Goal: Find specific page/section: Find specific page/section

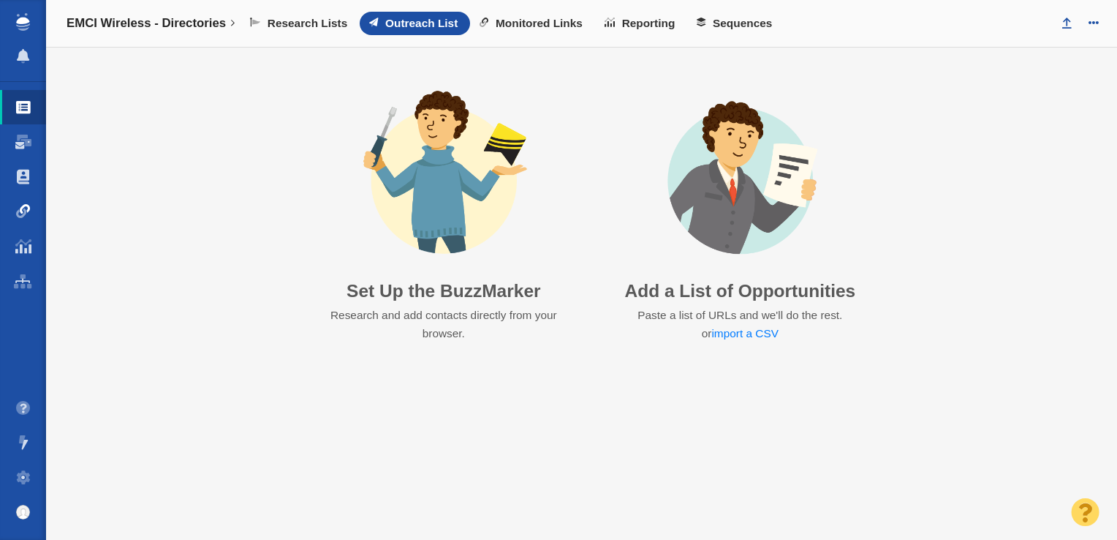
click at [23, 205] on span at bounding box center [23, 211] width 15 height 15
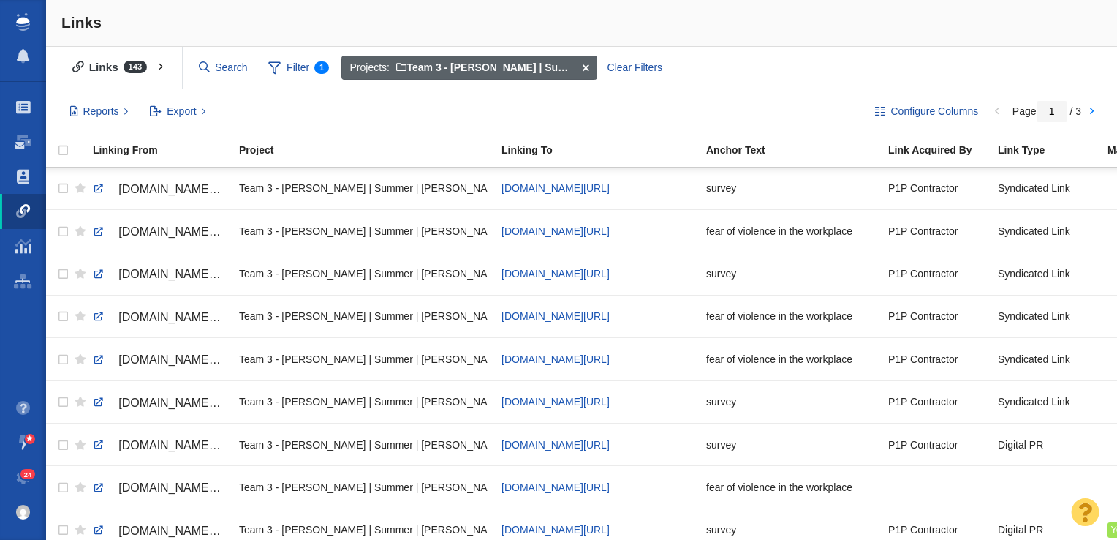
click at [583, 60] on span at bounding box center [585, 68] width 23 height 25
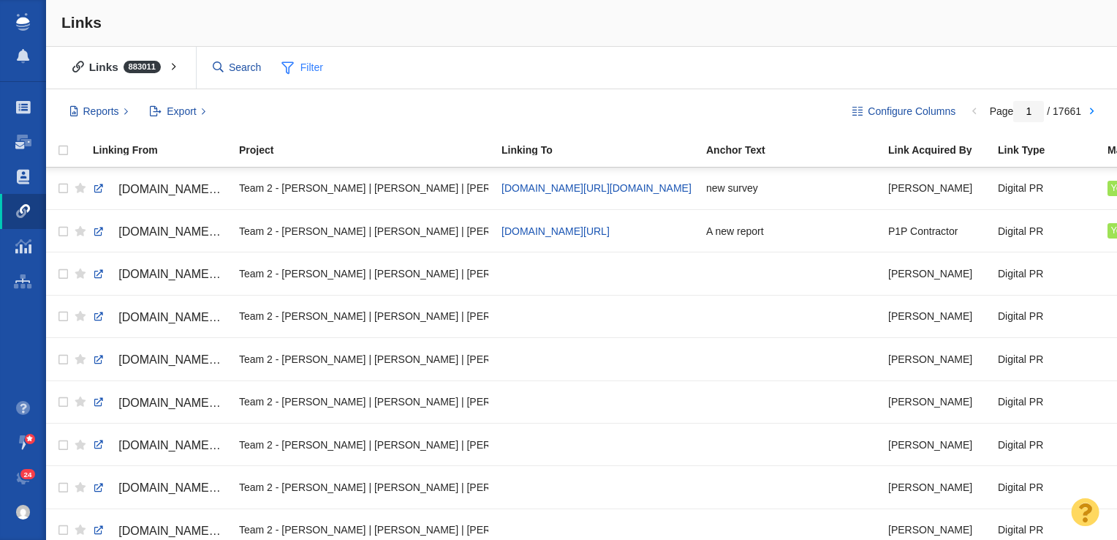
click at [288, 66] on span at bounding box center [287, 67] width 12 height 18
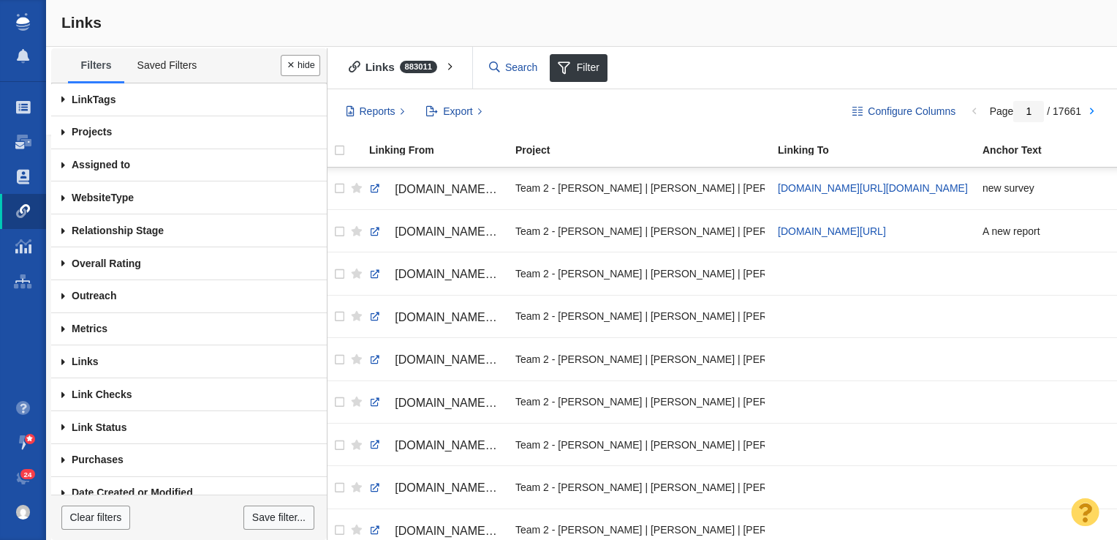
click at [58, 130] on span at bounding box center [63, 132] width 24 height 33
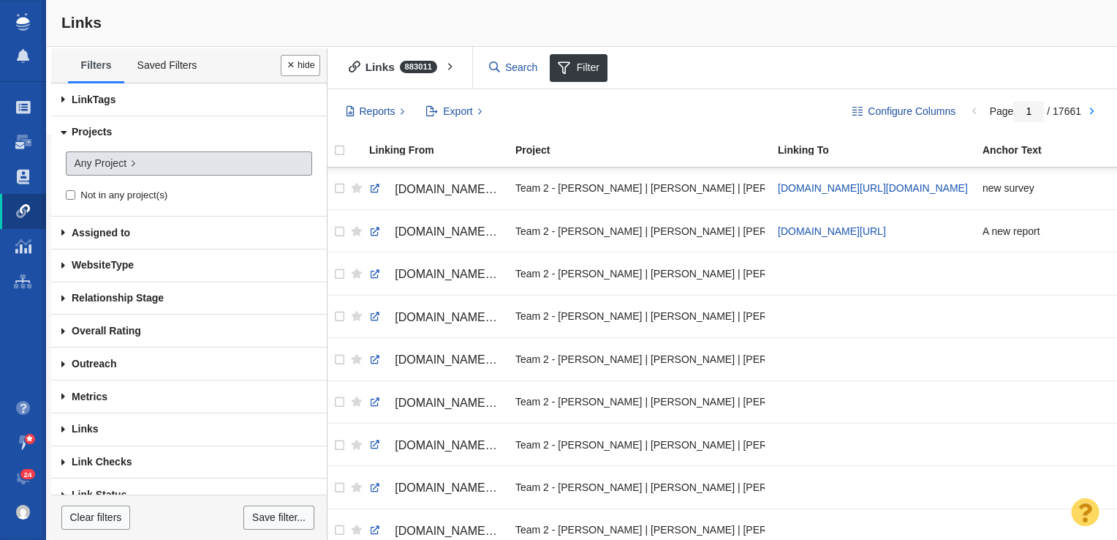
click at [95, 165] on span "Any Project" at bounding box center [100, 163] width 53 height 15
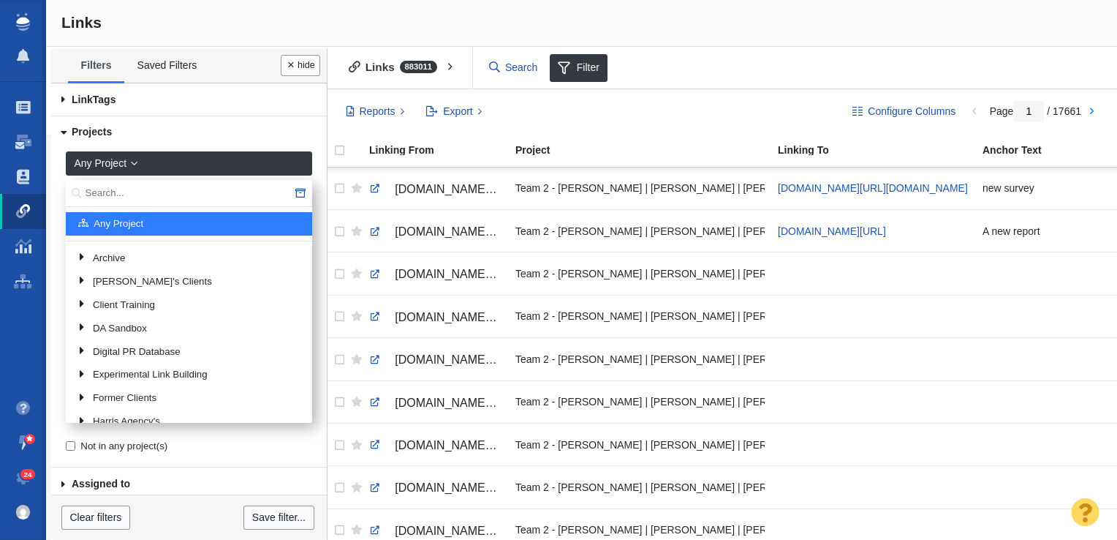
click at [125, 191] on input "text" at bounding box center [189, 193] width 246 height 27
type input "EMCI"
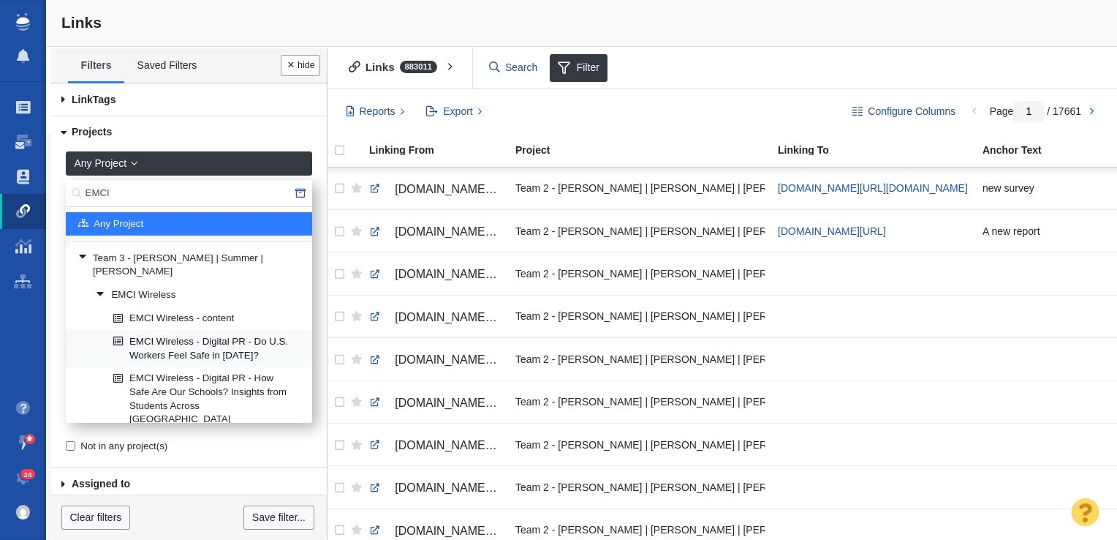
click at [201, 337] on link "EMCI Wireless - Digital PR - Do U.S. Workers Feel Safe in [DATE]?" at bounding box center [207, 347] width 194 height 35
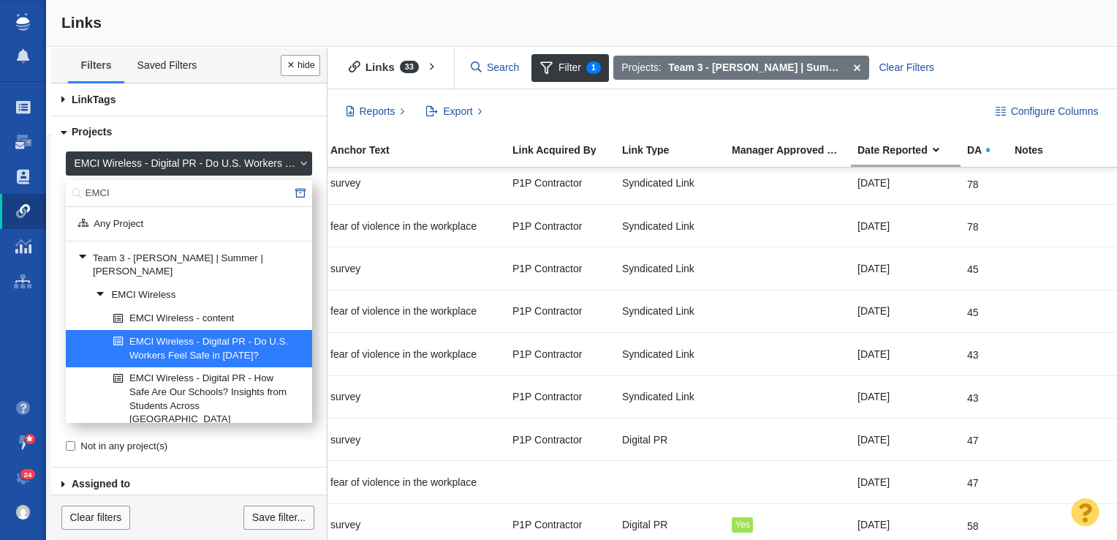
scroll to position [0, 652]
